Goal: Find specific page/section: Find specific page/section

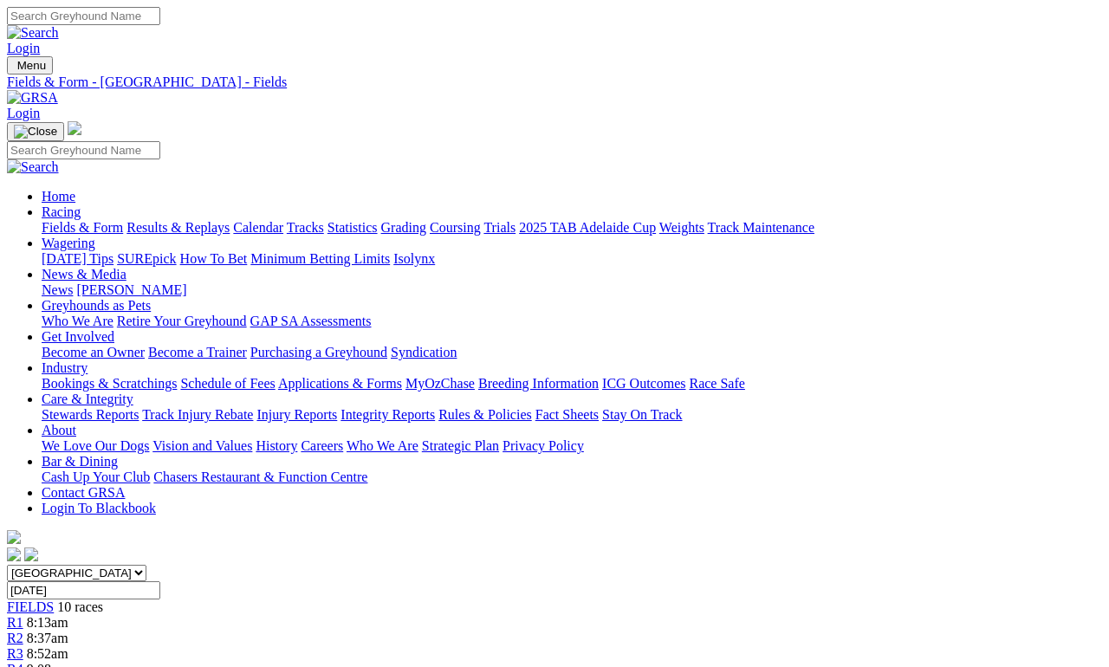
scroll to position [1363, 0]
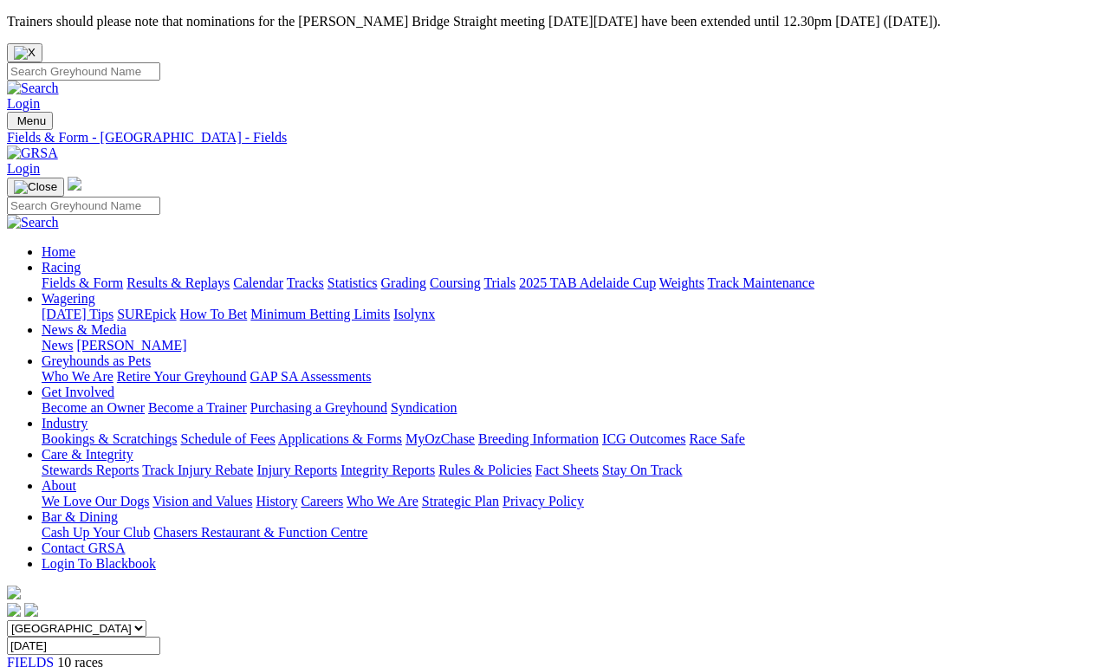
click at [68, 275] on link "Fields & Form" at bounding box center [82, 282] width 81 height 15
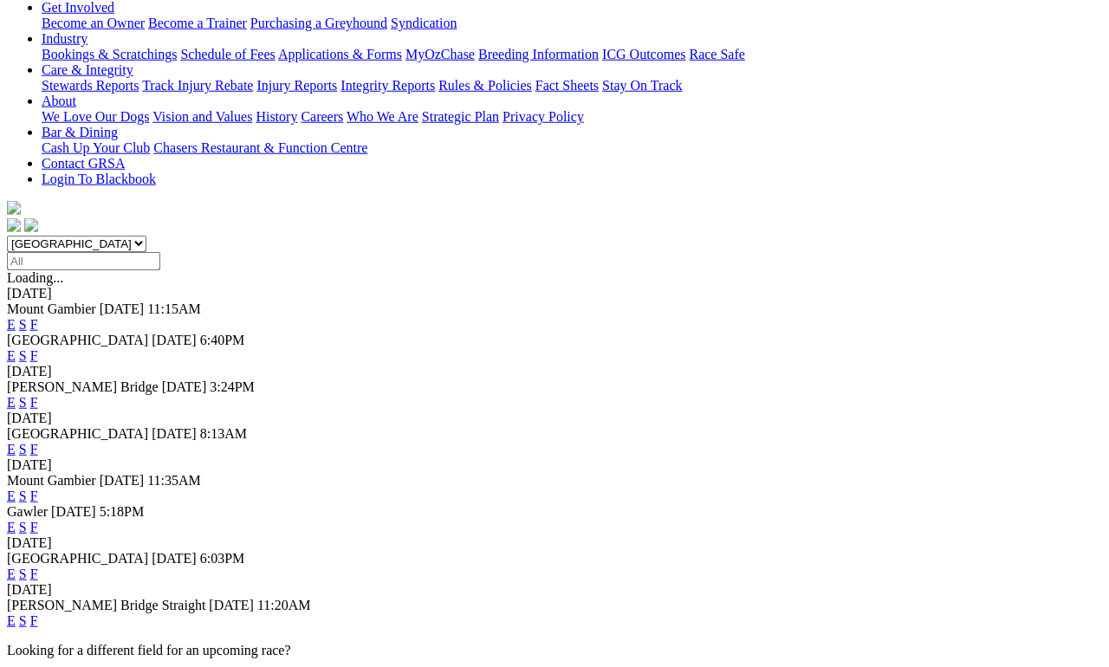
scroll to position [391, 0]
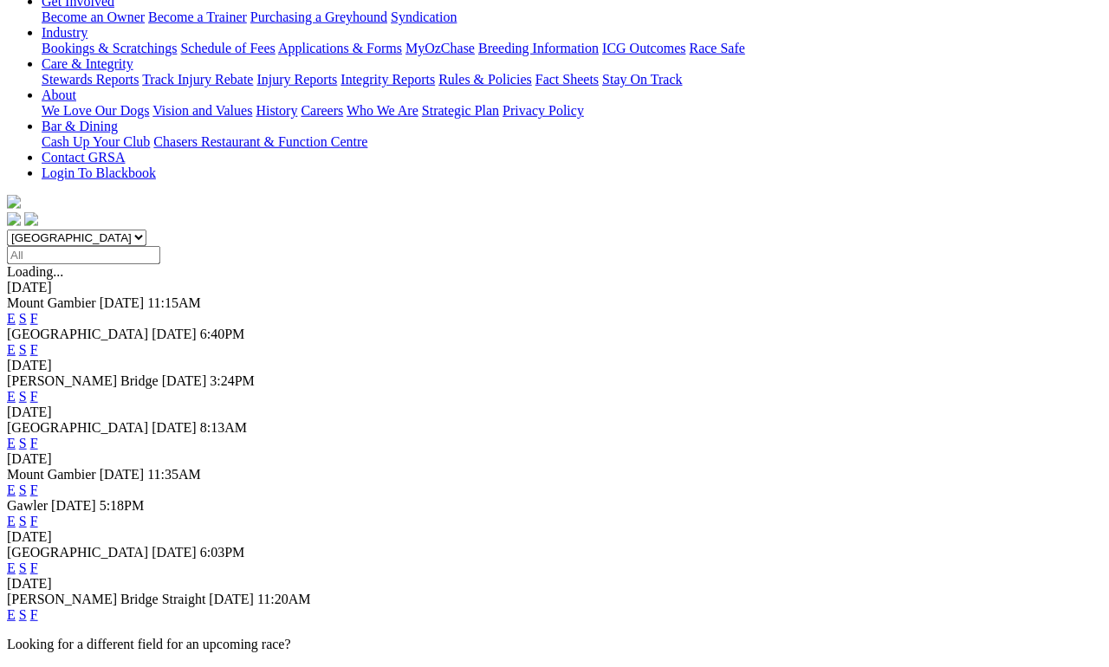
click at [38, 607] on link "F" at bounding box center [34, 614] width 8 height 15
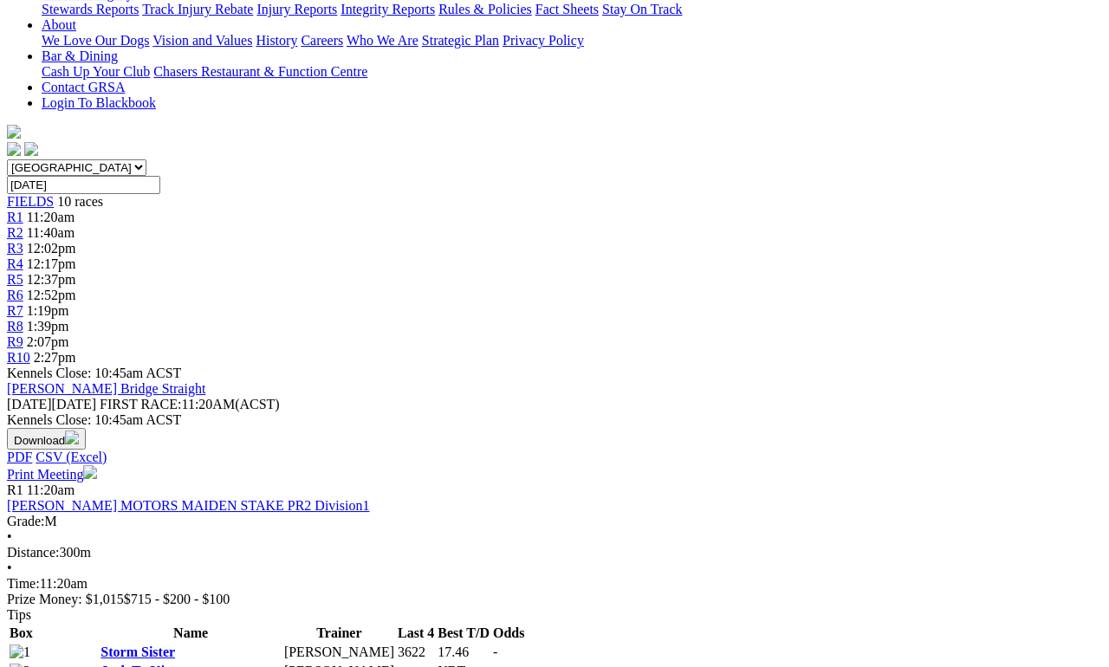
scroll to position [461, 4]
